Goal: Information Seeking & Learning: Learn about a topic

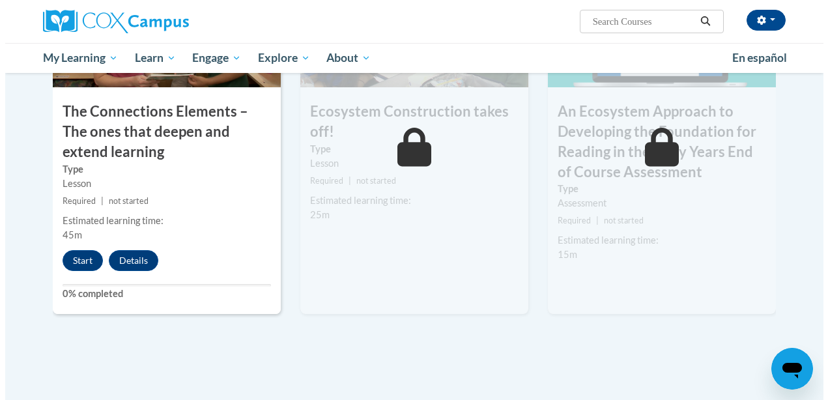
scroll to position [1190, 0]
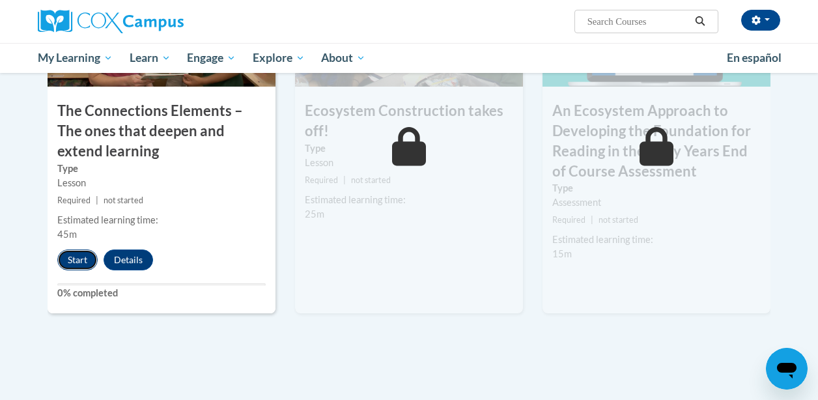
click at [89, 262] on button "Start" at bounding box center [77, 260] width 40 height 21
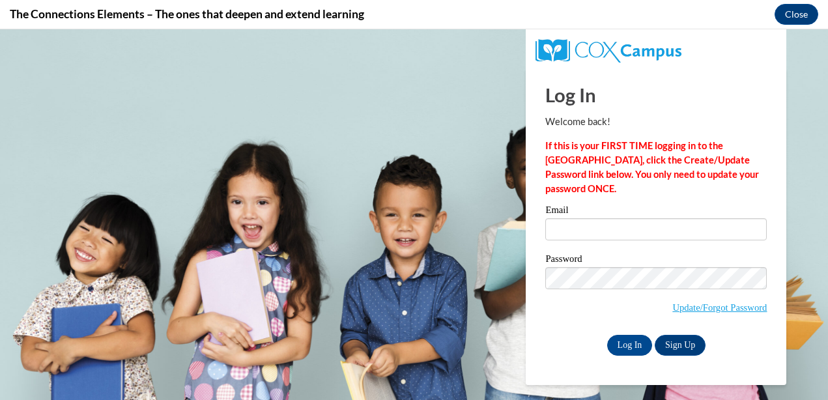
scroll to position [0, 0]
type input "jkirby@lccaa.net"
click at [582, 223] on input "jkirby@lccaa.net" at bounding box center [656, 229] width 222 height 22
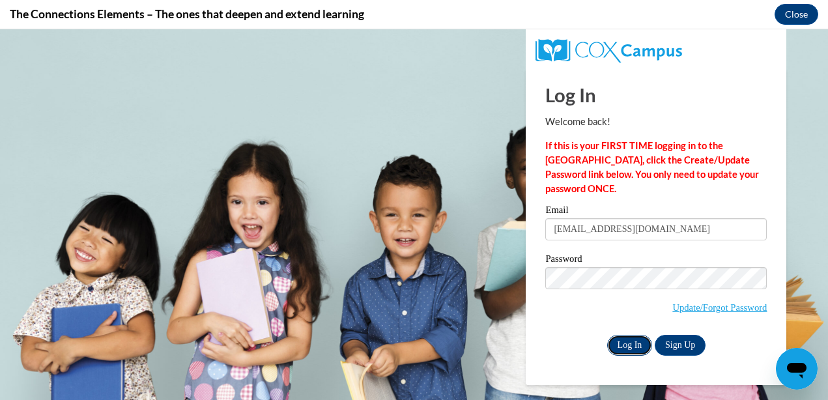
click at [620, 338] on input "Log In" at bounding box center [630, 345] width 46 height 21
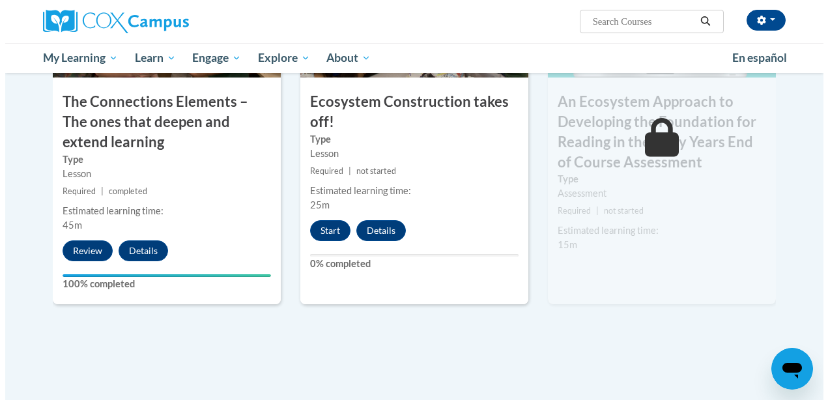
scroll to position [1200, 0]
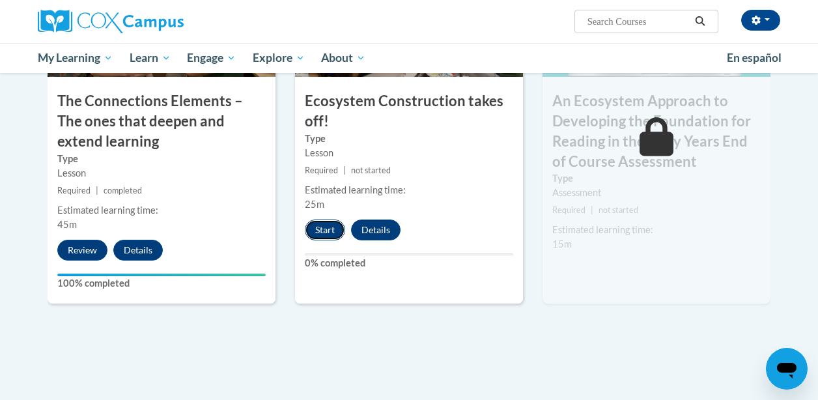
click at [320, 236] on button "Start" at bounding box center [325, 230] width 40 height 21
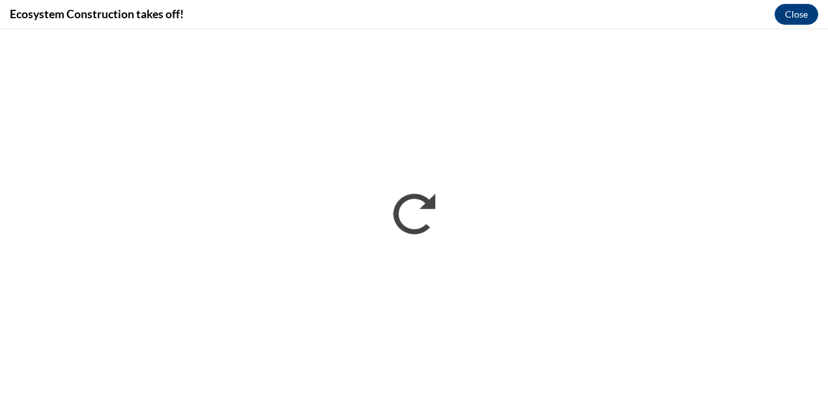
scroll to position [0, 0]
